Goal: Task Accomplishment & Management: Manage account settings

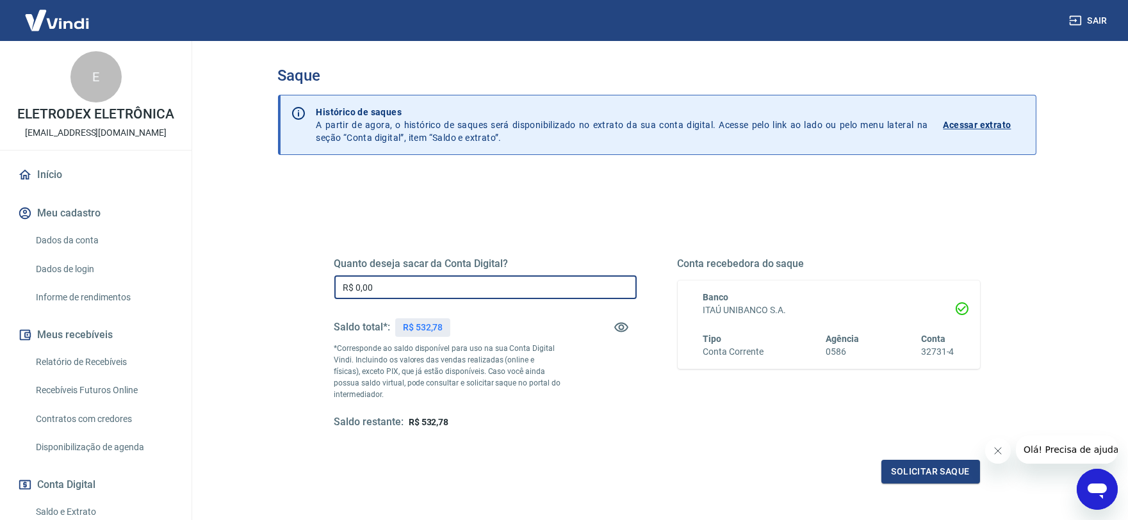
click at [426, 284] on input "R$ 0,00" at bounding box center [485, 288] width 302 height 24
type input "R$ 532,78"
click at [910, 472] on button "Solicitar saque" at bounding box center [931, 472] width 99 height 24
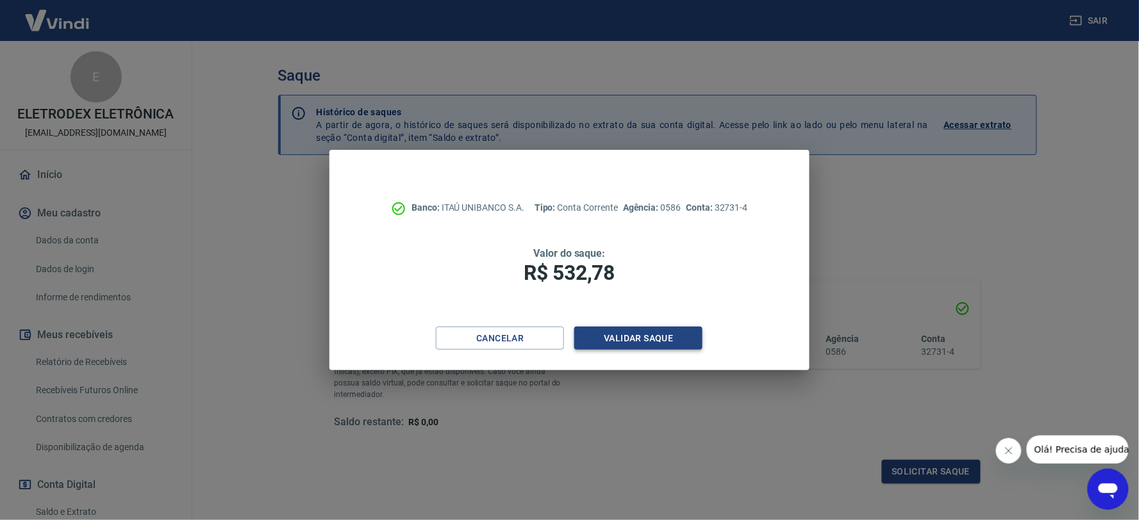
click at [644, 343] on button "Validar saque" at bounding box center [638, 339] width 128 height 24
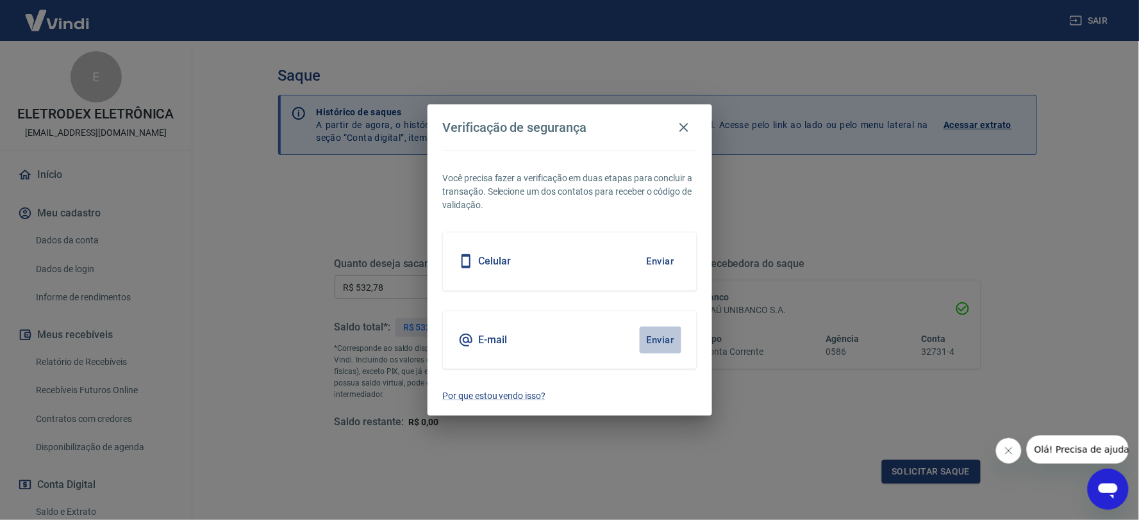
click at [659, 344] on button "Enviar" at bounding box center [660, 340] width 42 height 27
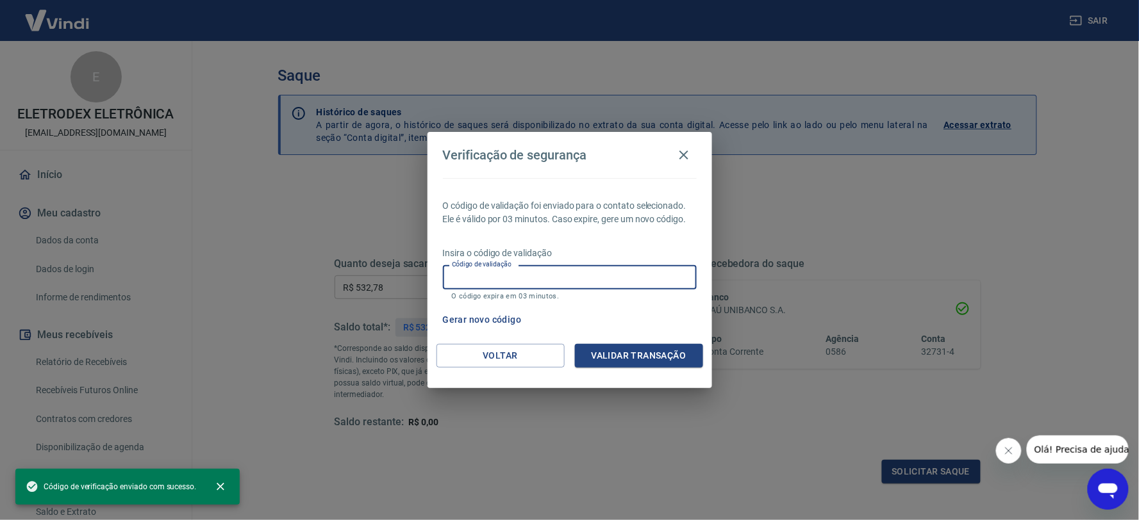
click at [510, 274] on div "Código de validação Código de validação O código expira em 03 minutos." at bounding box center [570, 282] width 254 height 35
paste input "380871"
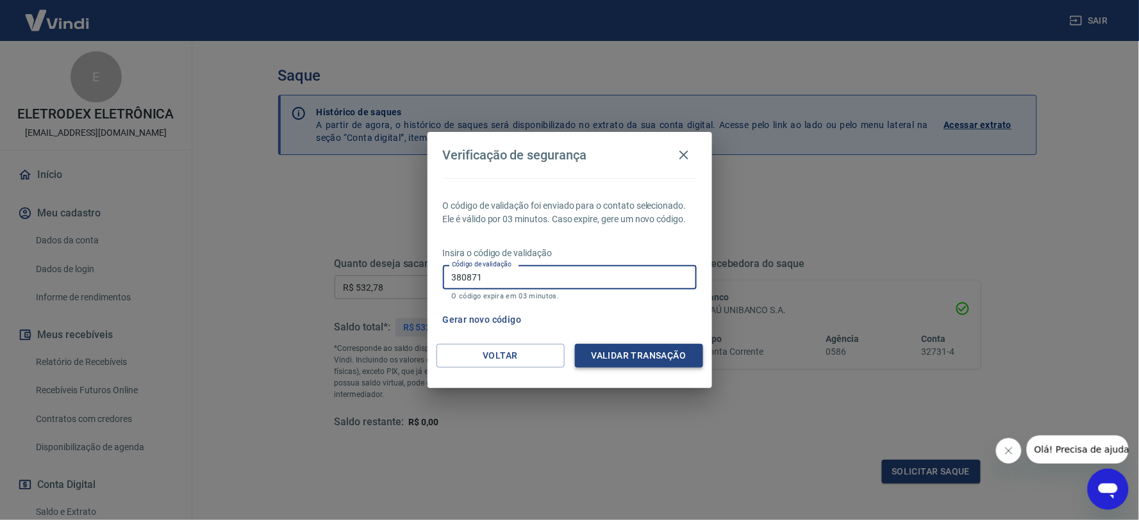
type input "380871"
click at [623, 357] on button "Validar transação" at bounding box center [639, 356] width 128 height 24
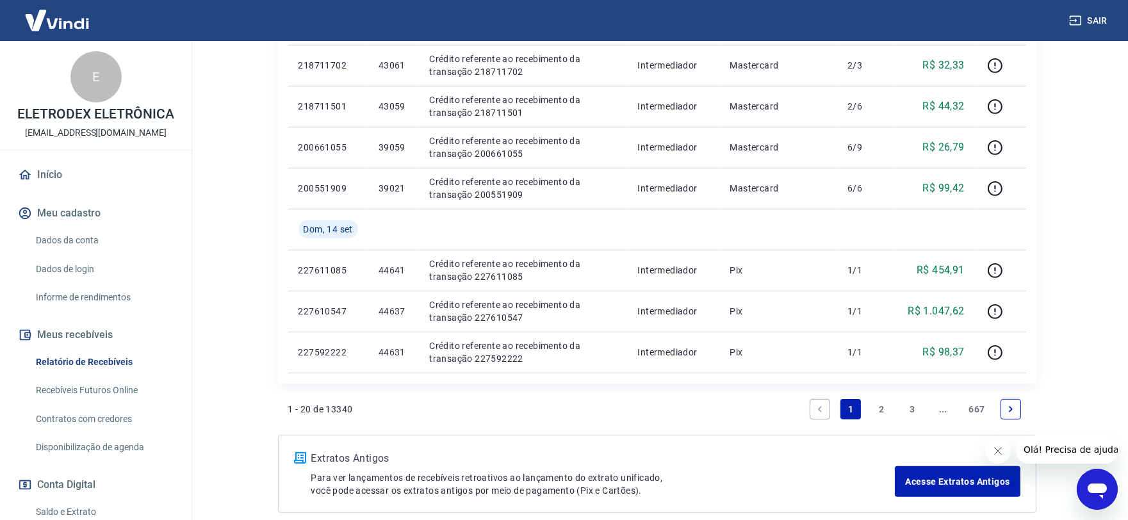
scroll to position [917, 0]
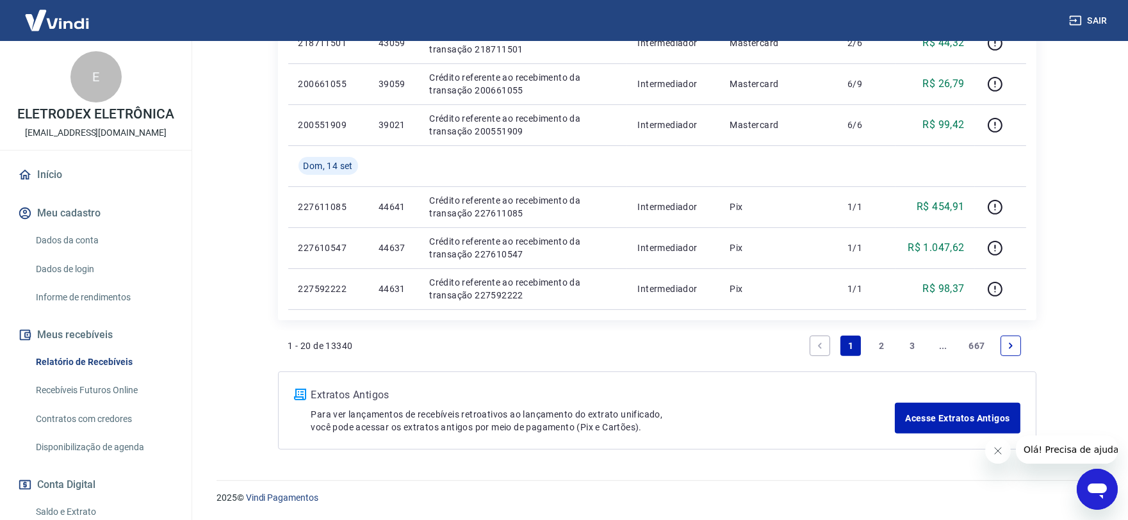
click at [876, 345] on link "2" at bounding box center [881, 346] width 21 height 21
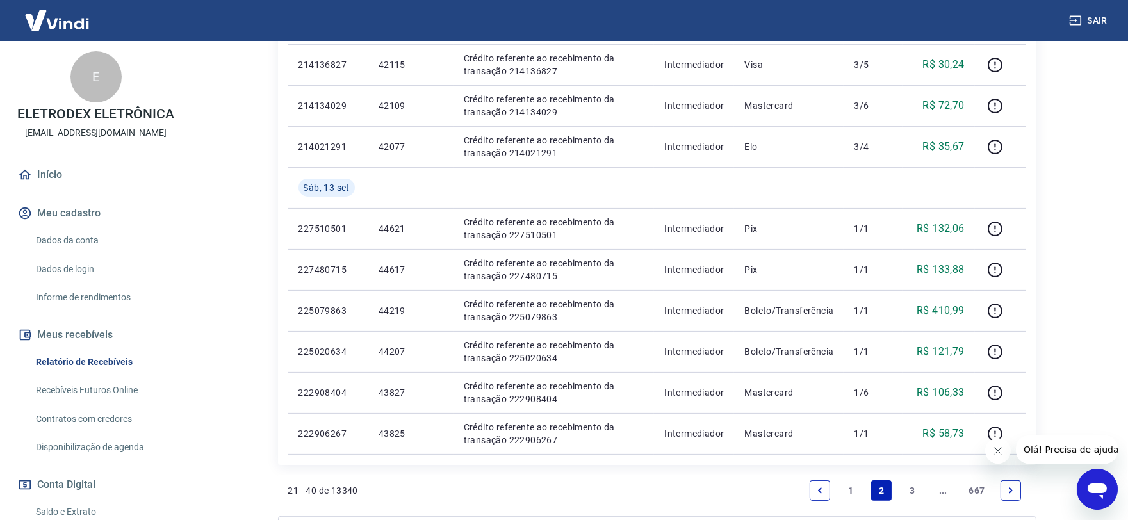
scroll to position [783, 0]
